Goal: Information Seeking & Learning: Stay updated

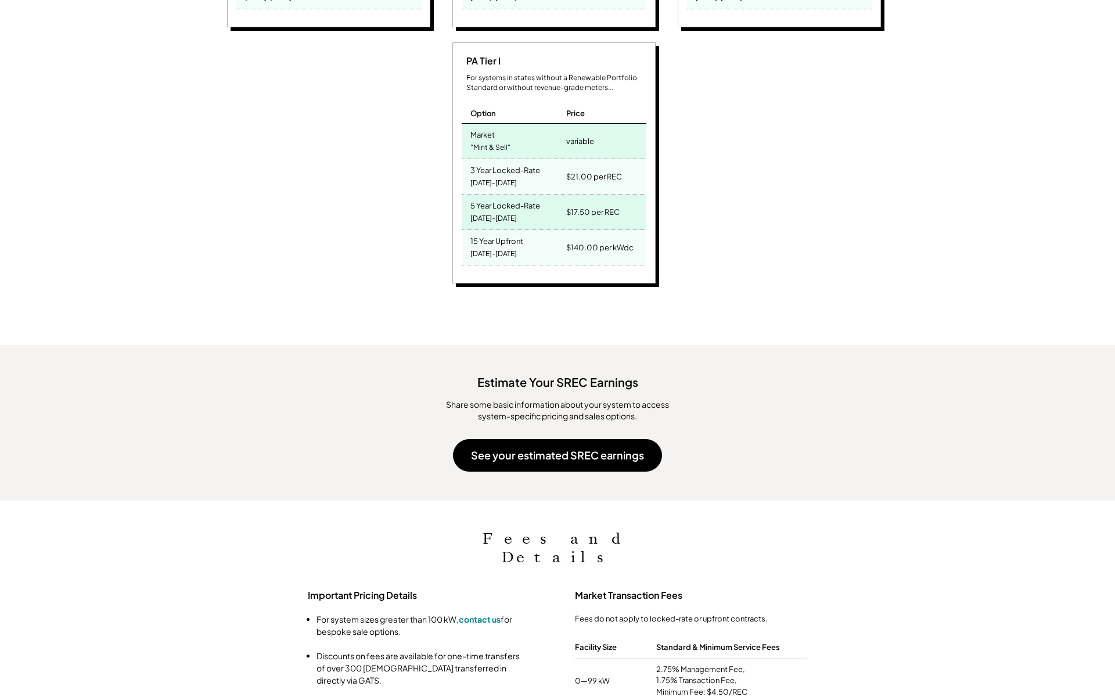
scroll to position [1024, 0]
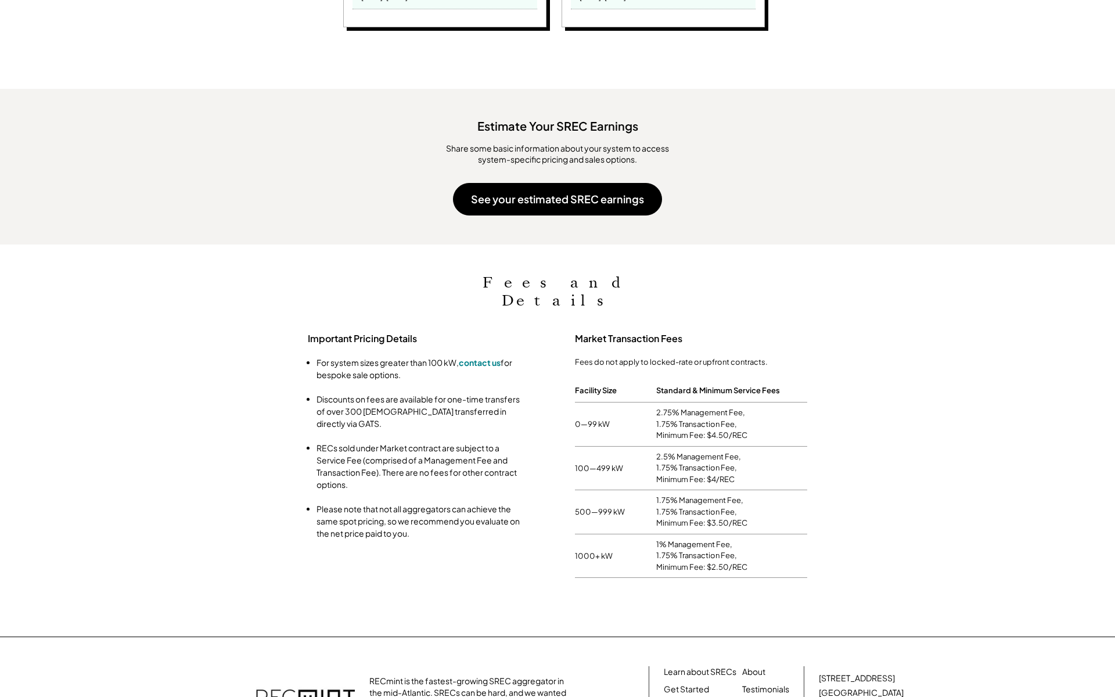
scroll to position [767, 0]
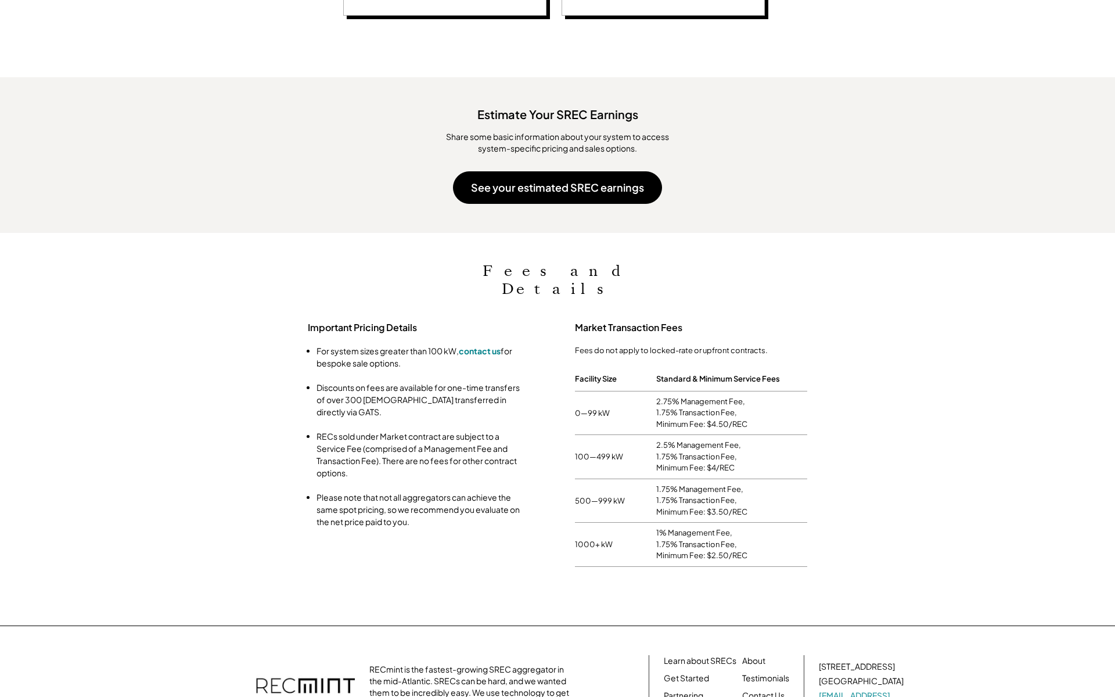
scroll to position [767, 0]
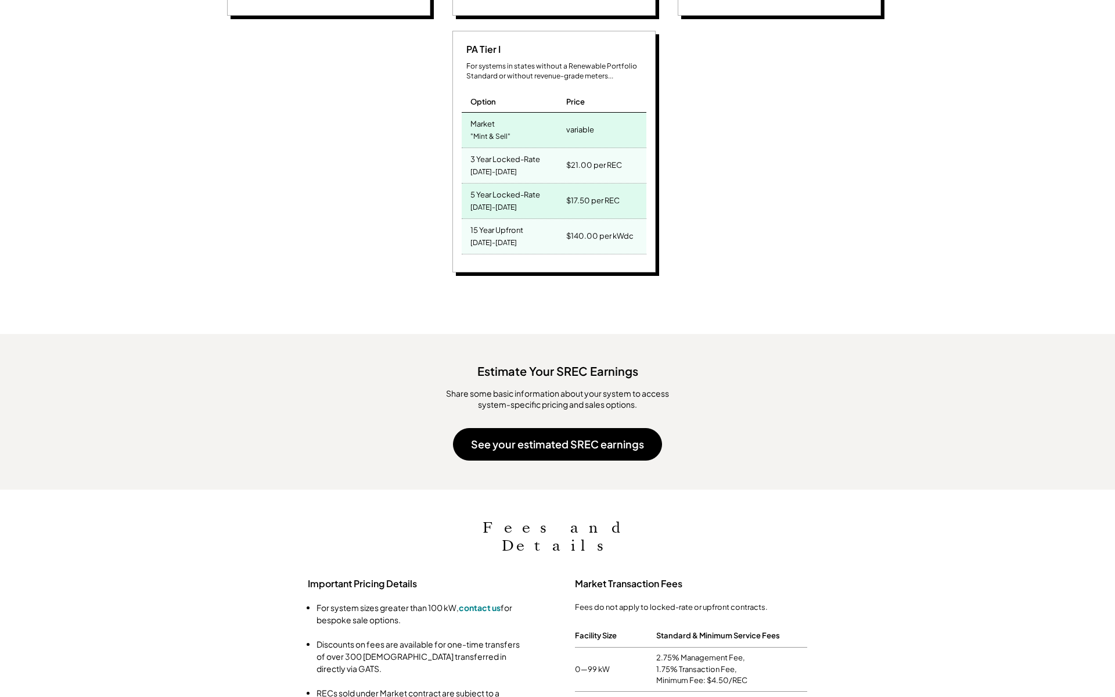
scroll to position [1024, 0]
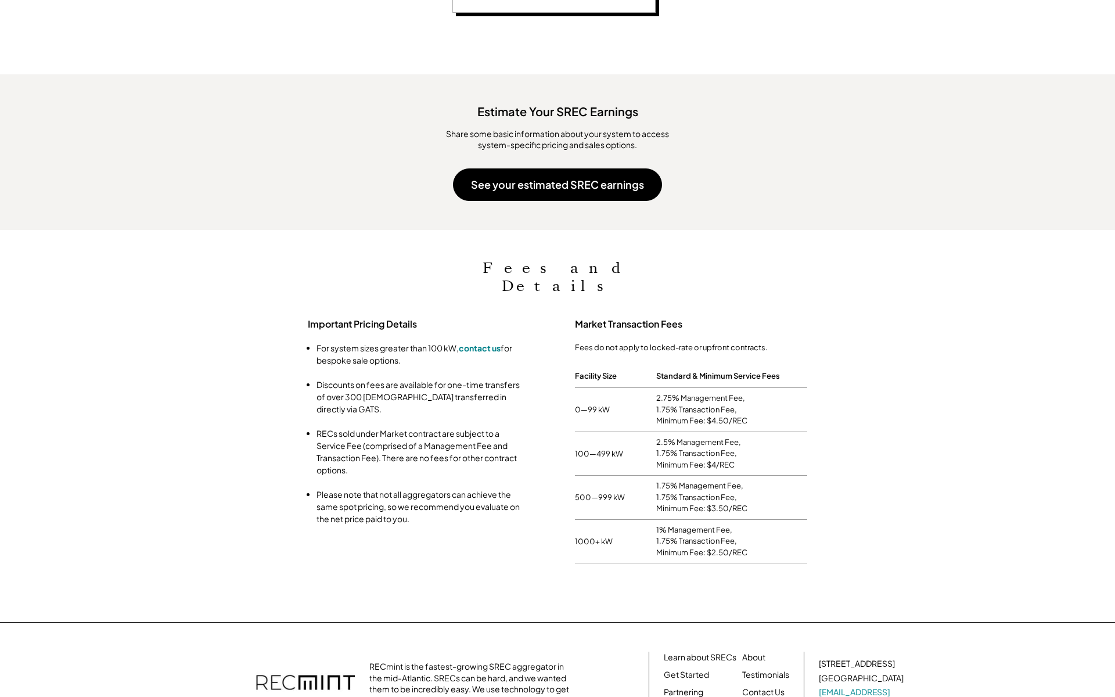
scroll to position [764, 0]
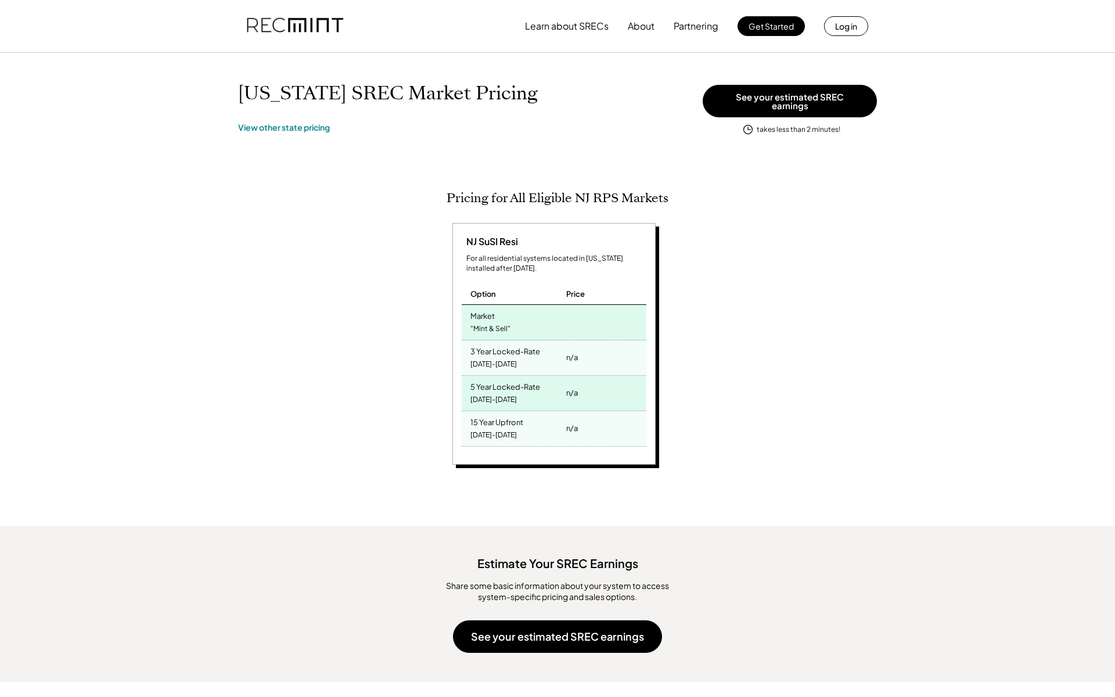
scroll to position [546, 0]
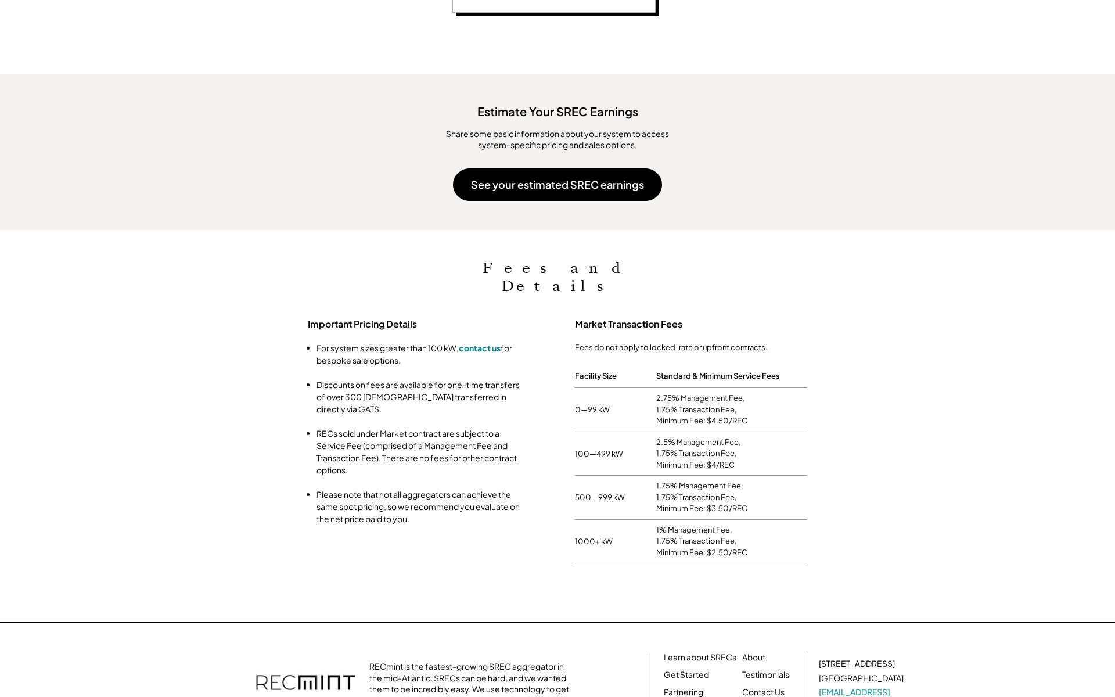
scroll to position [764, 0]
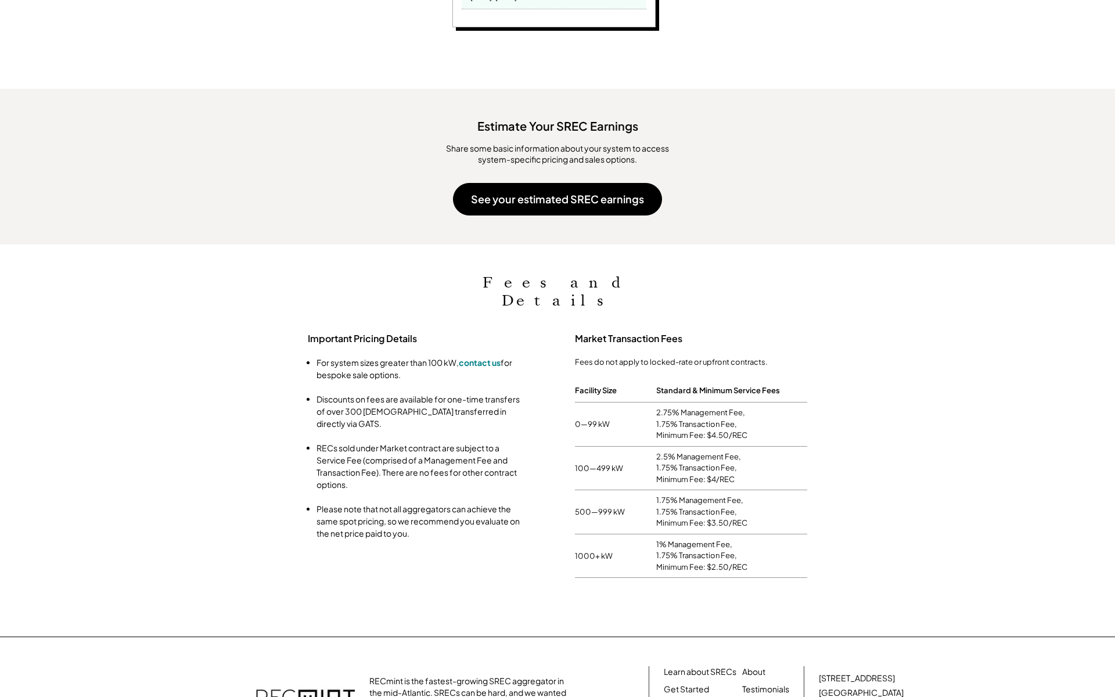
scroll to position [767, 0]
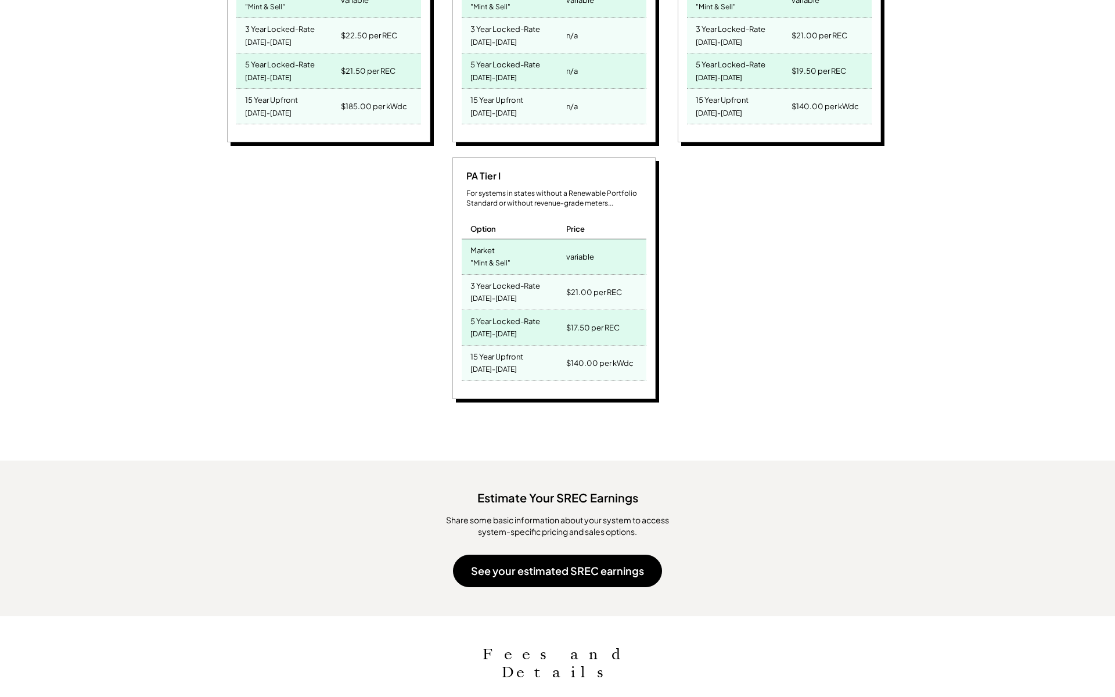
scroll to position [1139, 0]
